Goal: Find specific page/section: Find specific page/section

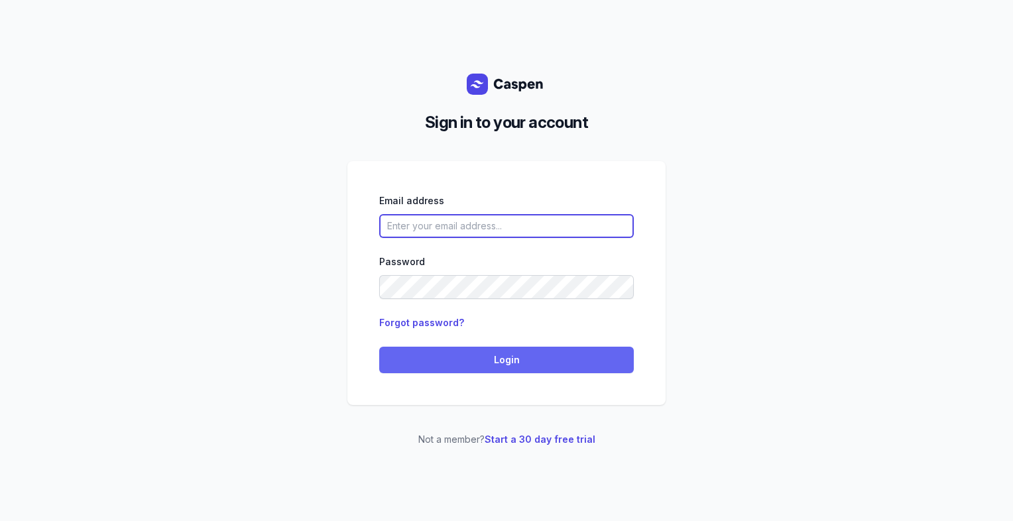
type input "[PERSON_NAME][EMAIL_ADDRESS][DOMAIN_NAME][PERSON_NAME]"
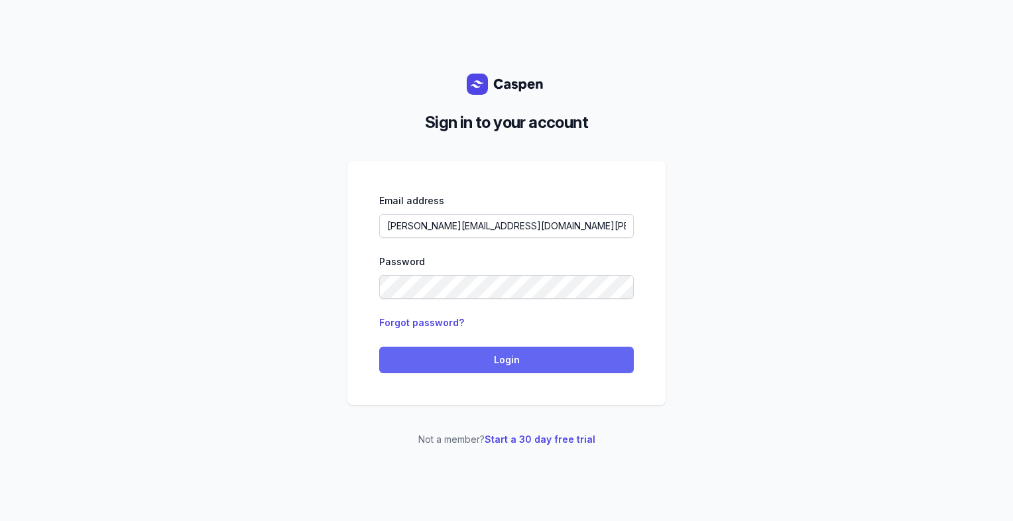
click at [513, 367] on button "Login" at bounding box center [506, 360] width 255 height 27
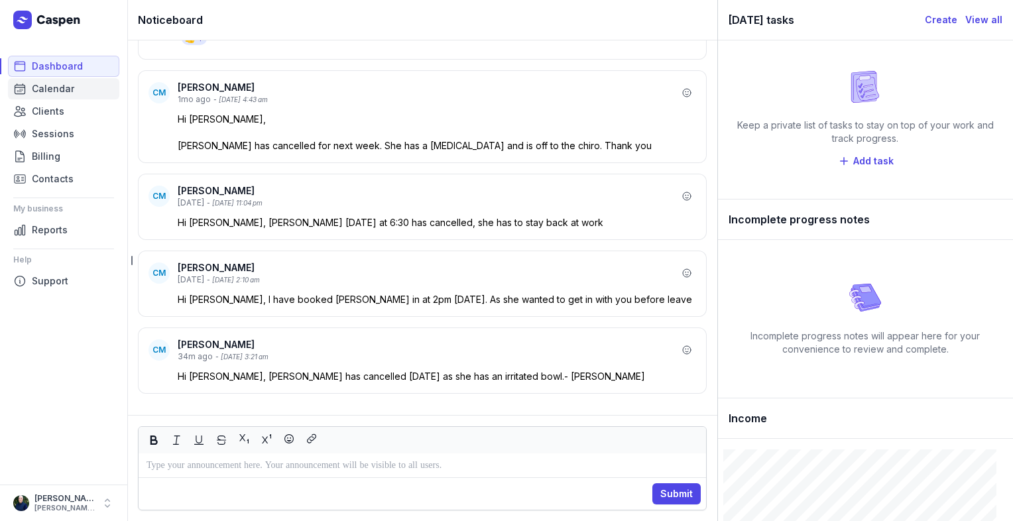
click at [45, 89] on span "Calendar" at bounding box center [53, 89] width 42 height 16
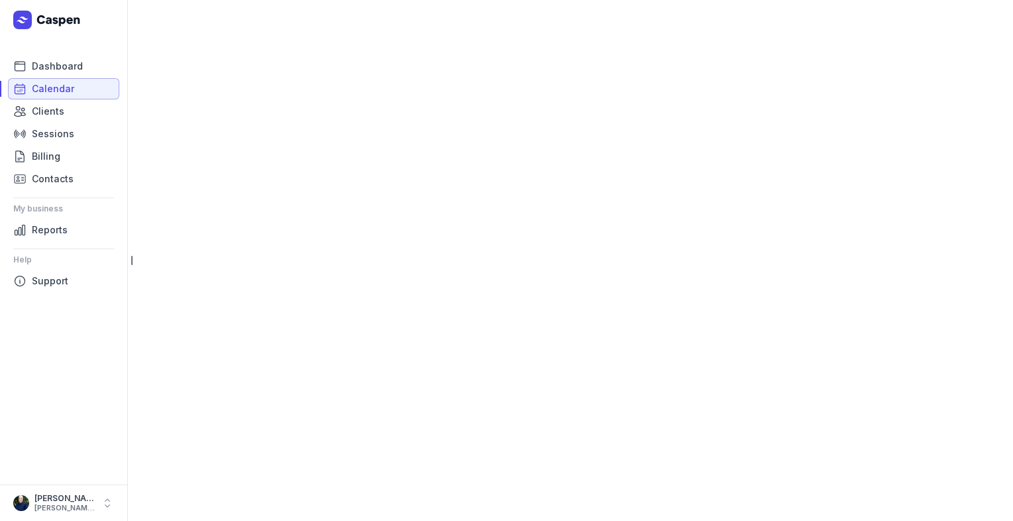
select select "week"
